Goal: Task Accomplishment & Management: Manage account settings

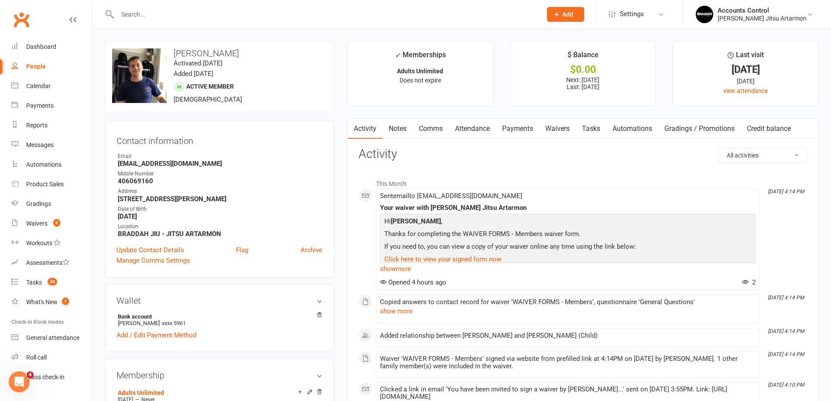
click at [35, 67] on div "People" at bounding box center [36, 66] width 20 height 7
select select "100"
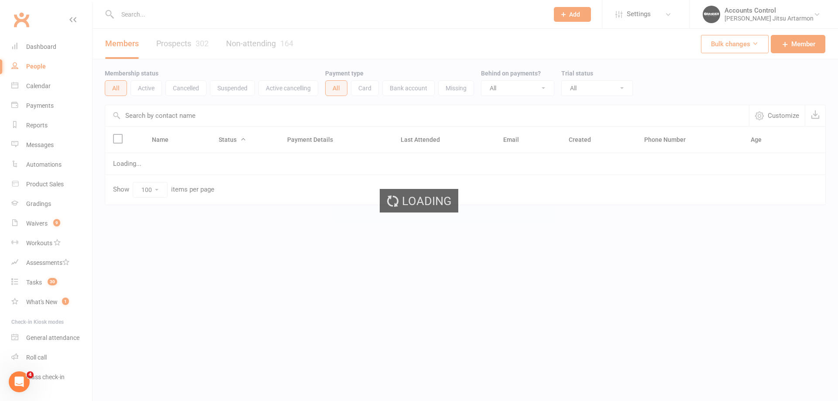
click at [181, 46] on div "Loading" at bounding box center [419, 200] width 838 height 401
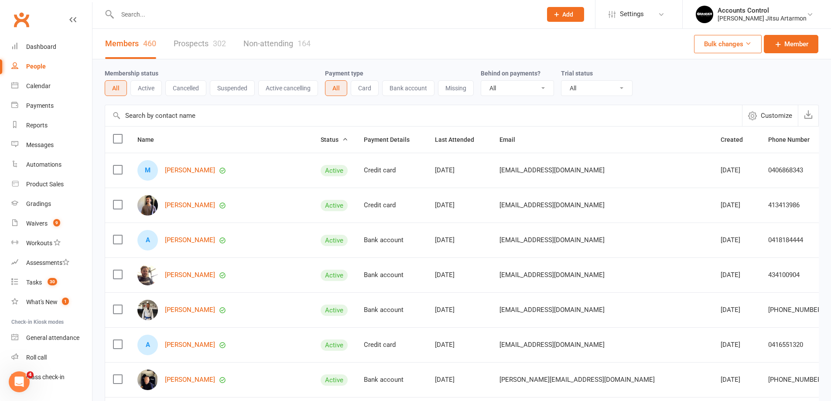
click at [175, 46] on link "Prospects 302" at bounding box center [200, 44] width 52 height 30
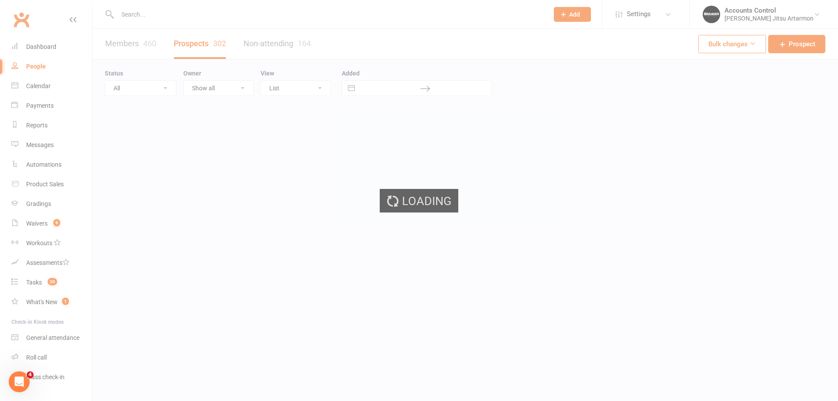
select select "100"
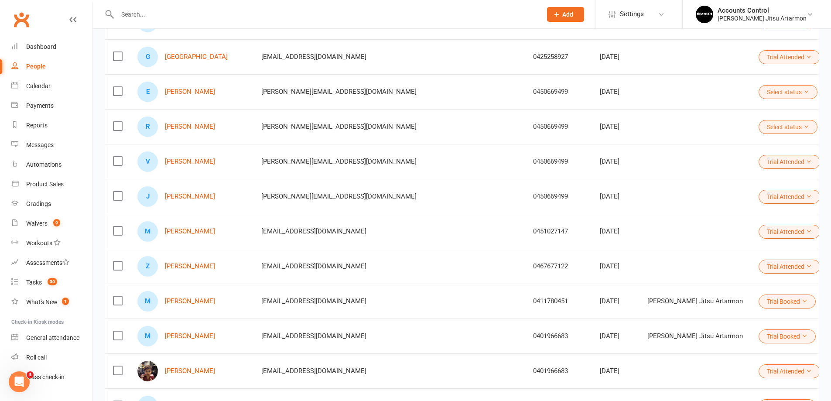
scroll to position [44, 0]
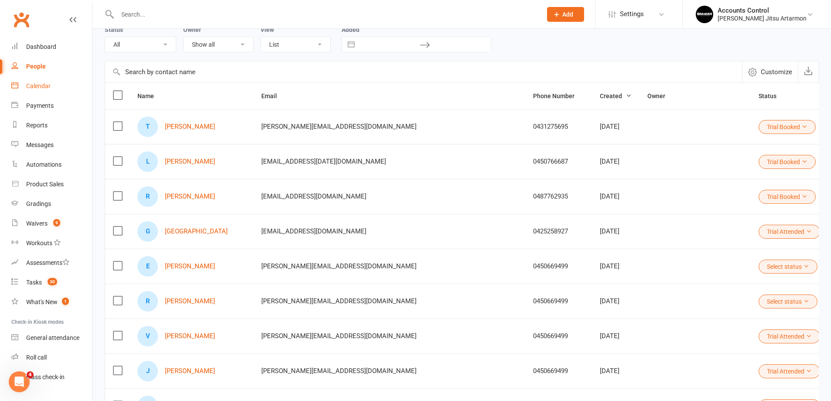
click at [28, 86] on div "Calendar" at bounding box center [38, 85] width 24 height 7
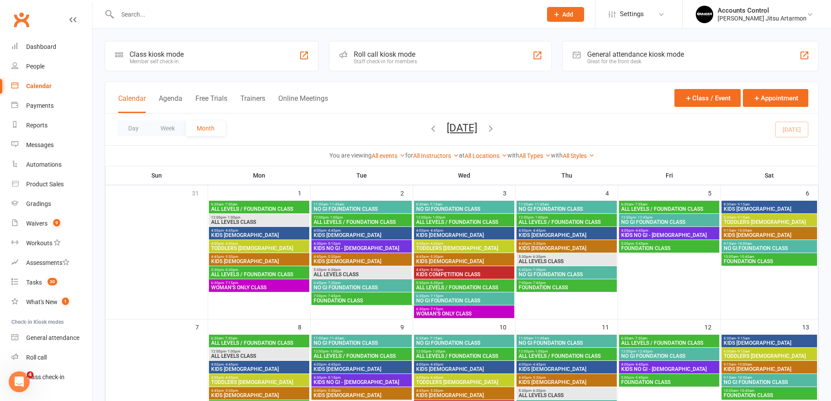
scroll to position [218, 0]
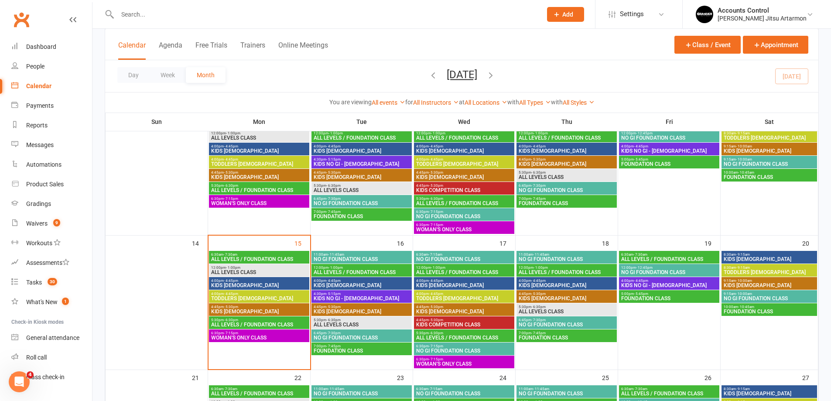
click at [264, 339] on span "WOMAN'S ONLY CLASS" at bounding box center [259, 337] width 97 height 5
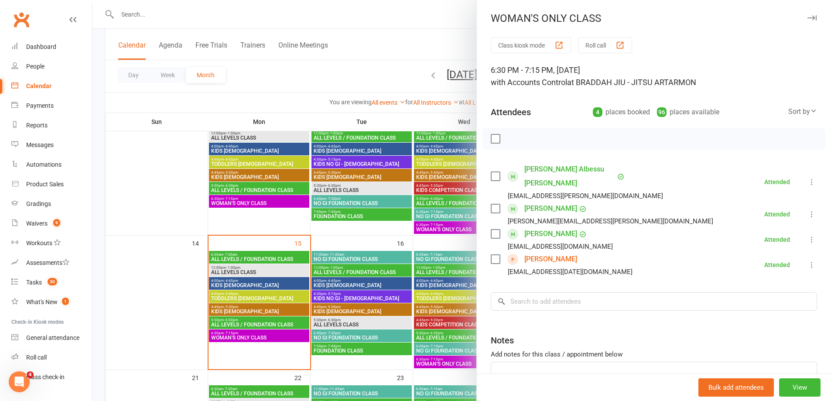
click at [529, 252] on link "[PERSON_NAME]" at bounding box center [551, 259] width 53 height 14
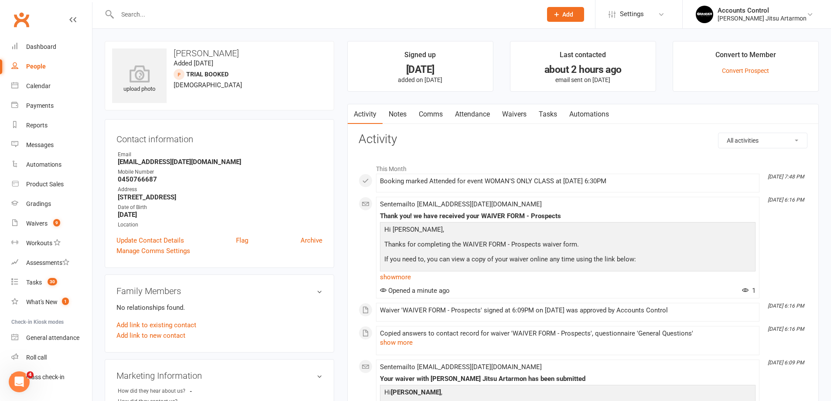
click at [518, 112] on link "Waivers" at bounding box center [514, 114] width 37 height 20
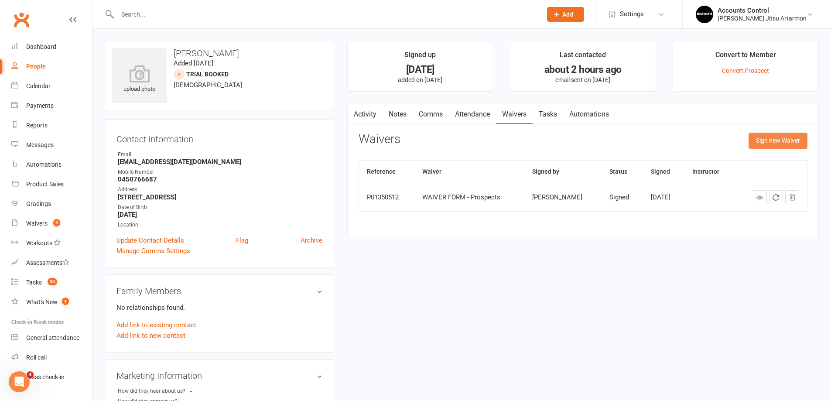
click at [790, 138] on button "Sign new Waiver" at bounding box center [778, 141] width 59 height 16
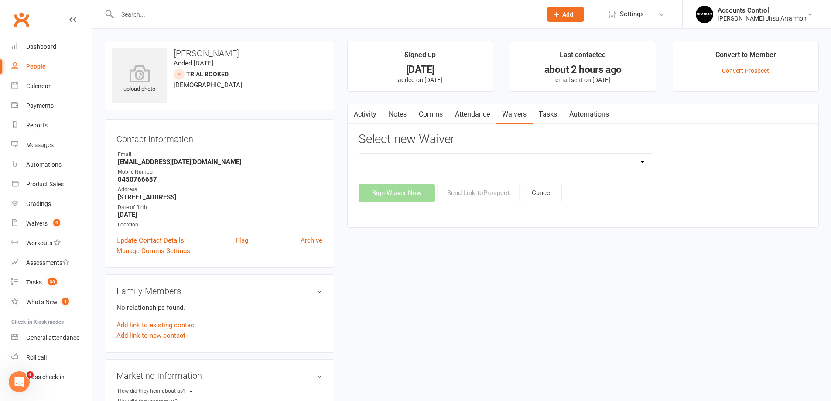
click at [644, 160] on select "Injury Reporting and Management KIDS HOLIDAY CAMP ([DATE] - [DATE]) LANE COVE P…" at bounding box center [506, 162] width 294 height 17
select select "10907"
click at [359, 154] on select "Injury Reporting and Management KIDS HOLIDAY CAMP ([DATE] - [DATE]) LANE COVE P…" at bounding box center [506, 162] width 294 height 17
click at [478, 195] on button "Send Link to [GEOGRAPHIC_DATA]" at bounding box center [478, 193] width 82 height 18
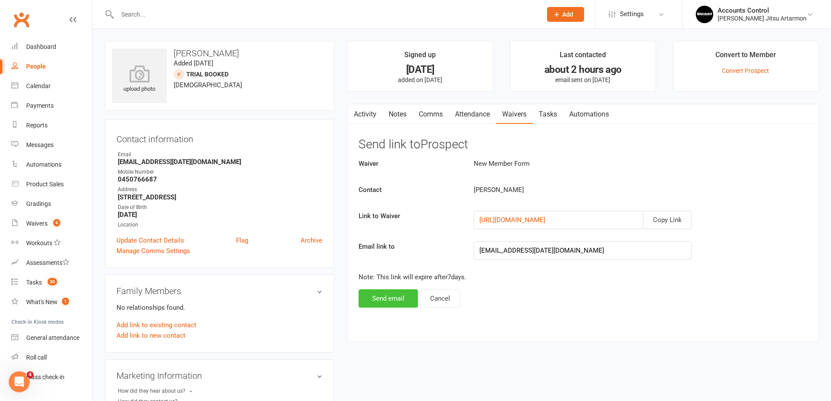
click at [378, 298] on button "Send email" at bounding box center [388, 298] width 59 height 18
